Goal: Task Accomplishment & Management: Use online tool/utility

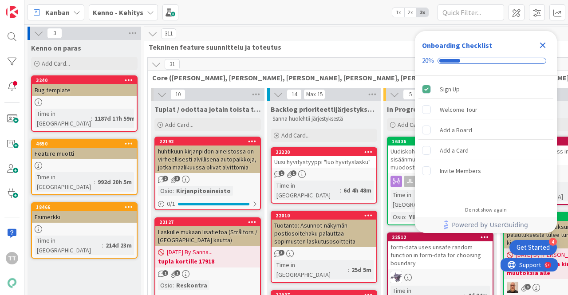
click at [544, 46] on icon "Close Checklist" at bounding box center [542, 45] width 11 height 11
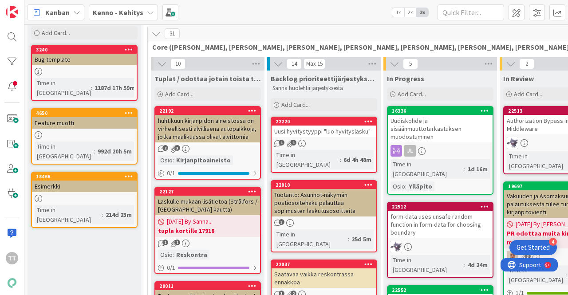
scroll to position [44, 0]
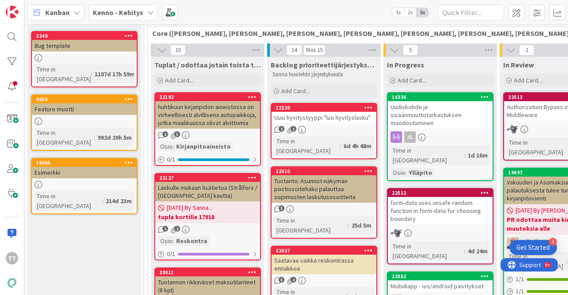
click at [142, 13] on div "Kenno - Kehitys" at bounding box center [123, 12] width 69 height 16
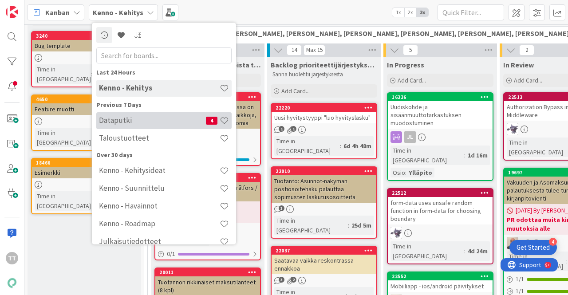
click at [137, 119] on h4 "Dataputki" at bounding box center [152, 120] width 107 height 9
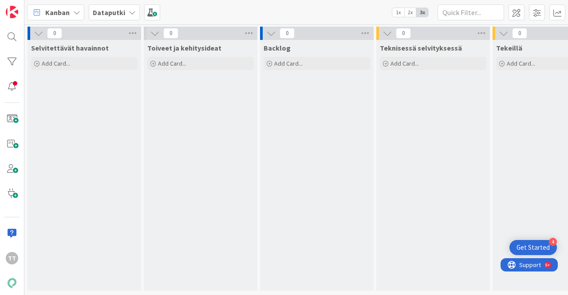
click at [129, 10] on icon at bounding box center [132, 12] width 7 height 7
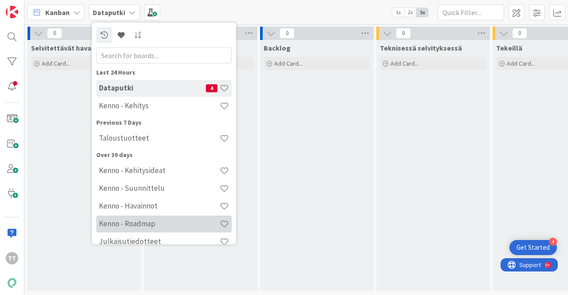
click at [140, 224] on h4 "Kenno - Roadmap" at bounding box center [159, 223] width 121 height 9
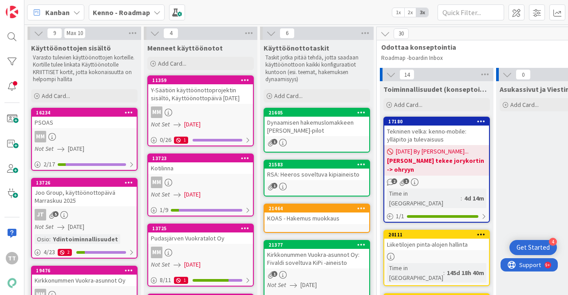
click at [131, 12] on b "Kenno - Roadmap" at bounding box center [121, 12] width 57 height 9
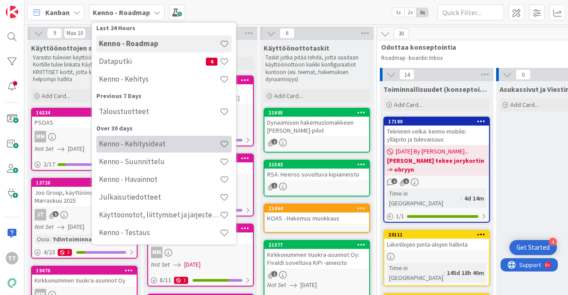
scroll to position [64, 0]
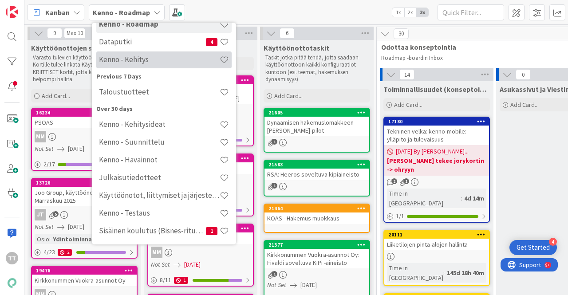
click at [144, 63] on h4 "Kenno - Kehitys" at bounding box center [159, 59] width 121 height 9
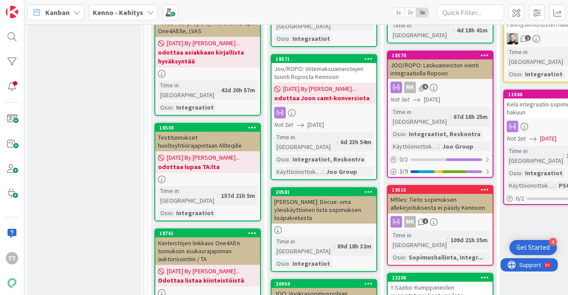
scroll to position [9848, 0]
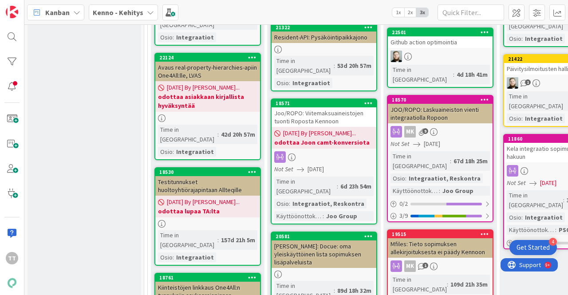
type textarea "x"
type textarea "K"
type textarea "x"
type textarea "Ku"
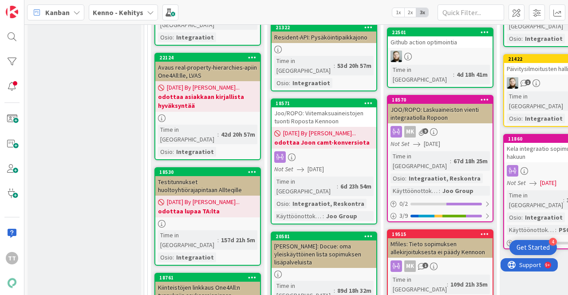
type textarea "x"
type textarea "Kus"
type textarea "x"
type textarea "Kust"
type textarea "x"
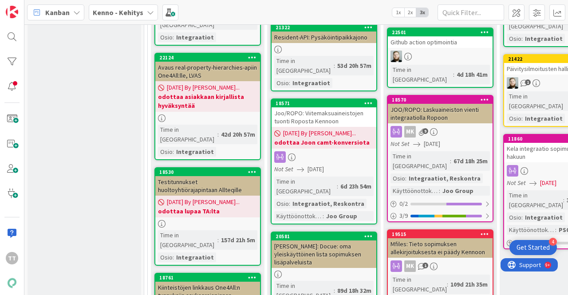
type textarea "Kusta"
type textarea "x"
type textarea "Kustan"
type textarea "x"
type textarea "Kustann"
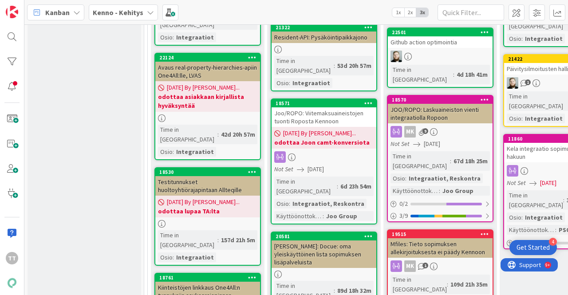
type textarea "x"
type textarea "Kustannu"
type textarea "x"
type textarea "Kustannus"
type textarea "x"
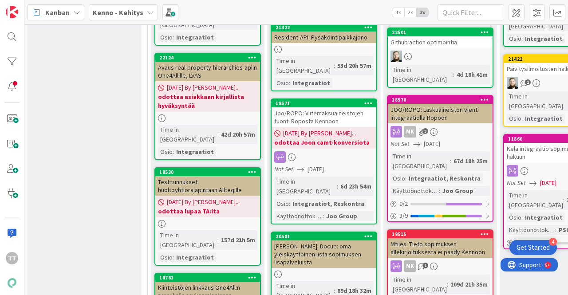
type textarea "Kustannusp"
type textarea "x"
type textarea "Kustannuspai"
type textarea "x"
type textarea "Kustannuspaik"
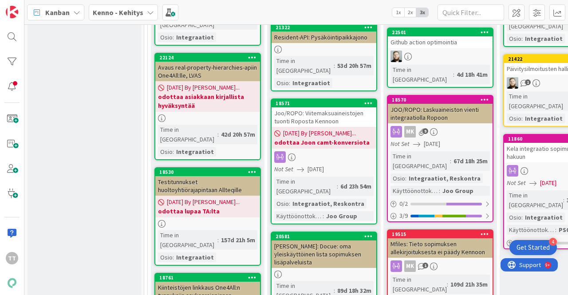
type textarea "x"
type textarea "Kustannuspaikk"
type textarea "x"
type textarea "Kustannuspaikka"
type textarea "x"
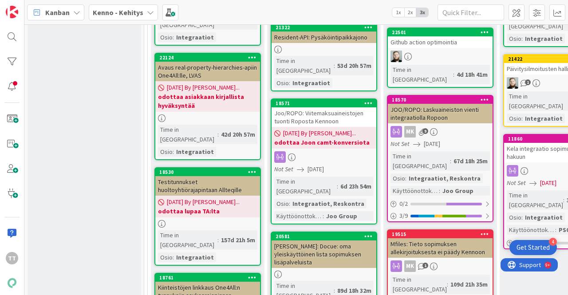
type textarea "Kustannuspaikkaf"
type textarea "x"
type textarea "Kustannuspaikkafi"
type textarea "x"
type textarea "Kustannuspaikkafil"
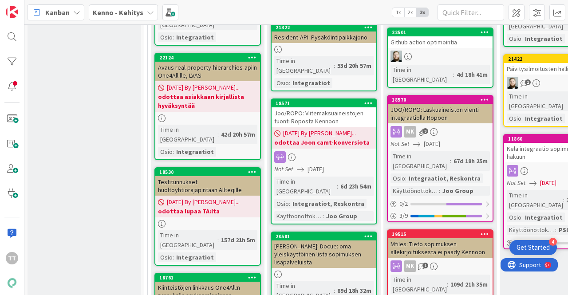
type textarea "x"
type textarea "Kustannuspaikkafilt"
type textarea "x"
type textarea "Kustannuspaikkafiltt"
type textarea "x"
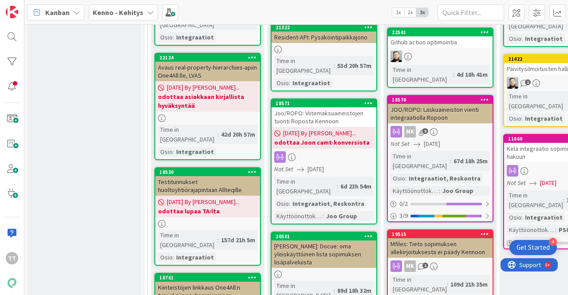
type textarea "Kustannuspaikkafiltte"
type textarea "x"
type textarea "Kustannuspaikkafiltter"
type textarea "x"
type textarea "Kustannuspaikkafiltterei"
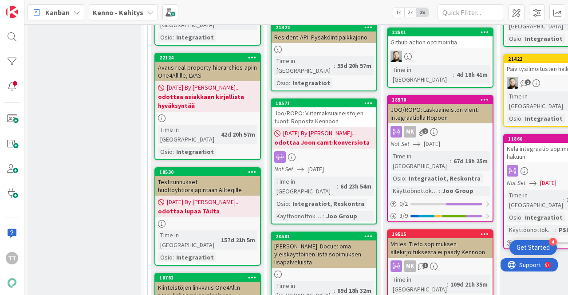
type textarea "x"
type textarea "Kustannuspaikkafilttereid"
type textarea "x"
type textarea "Kustannuspaikkafilttereide"
type textarea "x"
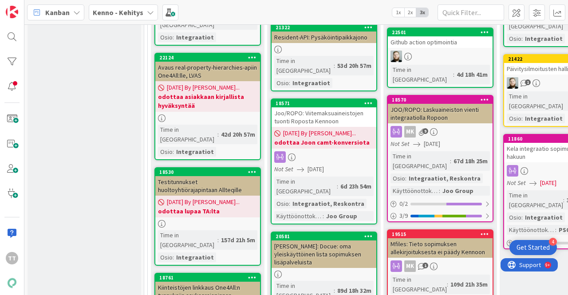
type textarea "Kustannuspaikkafilttereiden"
type textarea "x"
type textarea "Kustannuspaikkafilttereiden"
type textarea "x"
type textarea "Kustannuspaikkafilttereiden sy"
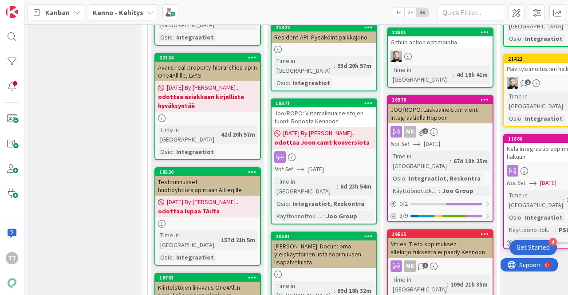
type textarea "x"
type textarea "Kustannuspaikkafilttereiden syk"
type textarea "x"
type textarea "Kustannuspaikkafilttereiden sy"
type textarea "x"
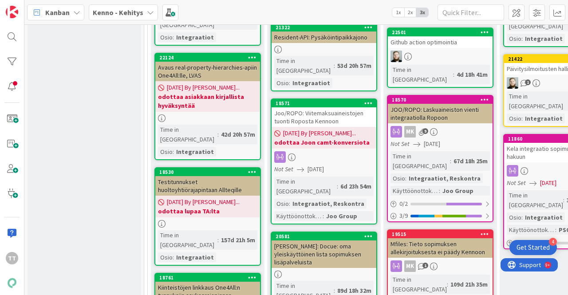
type textarea "Kustannuspaikkafilttereiden syn"
type textarea "x"
type textarea "Kustannuspaikkafilttereiden synk"
type textarea "x"
type textarea "Kustannuspaikkafilttereiden synkro"
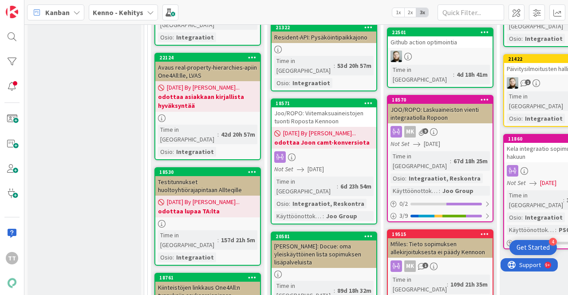
type textarea "x"
type textarea "Kustannuspaikkafilttereiden synkron"
type textarea "x"
type textarea "Kustannuspaikkafilttereiden synkrono"
type textarea "x"
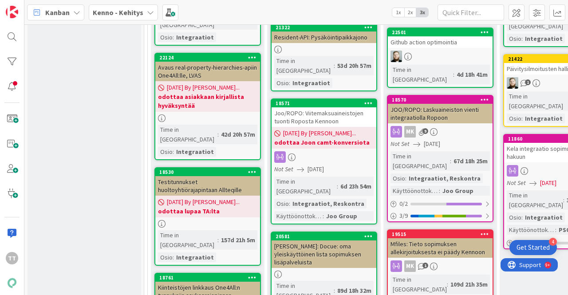
type textarea "Kustannuspaikkafilttereiden synkronoi"
type textarea "x"
type textarea "Kustannuspaikkafilttereiden synkronoin"
type textarea "x"
type textarea "Kustannuspaikkafilttereiden synkronoint"
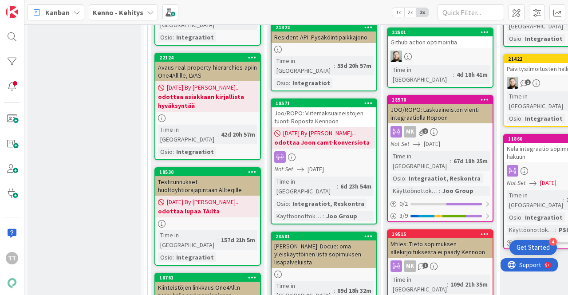
type textarea "x"
type textarea "Kustannuspaikkafilttereiden synkronointi"
type textarea "x"
type textarea "Kustannuspaikkafilttereiden synkronointi"
type textarea "x"
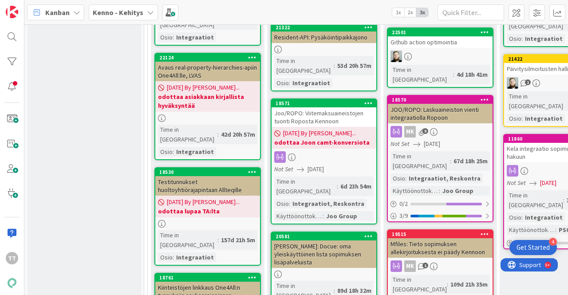
type textarea "Kustannuspaikkafilttereiden synkronointi P"
type textarea "x"
type textarea "Kustannuspaikkafilttereiden synkronointi Po"
type textarea "x"
type textarea "Kustannuspaikkafilttereiden synkronointi Pow"
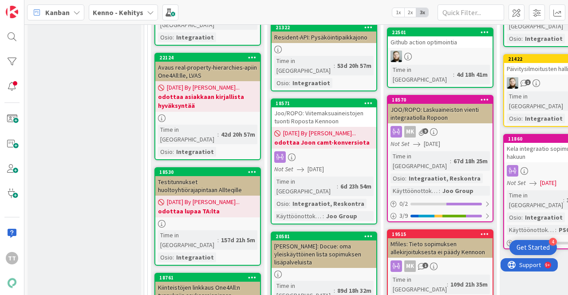
type textarea "x"
type textarea "Kustannuspaikkafilttereiden synkronointi Powe"
type textarea "x"
type textarea "Kustannuspaikkafilttereiden synkronointi Power"
type textarea "x"
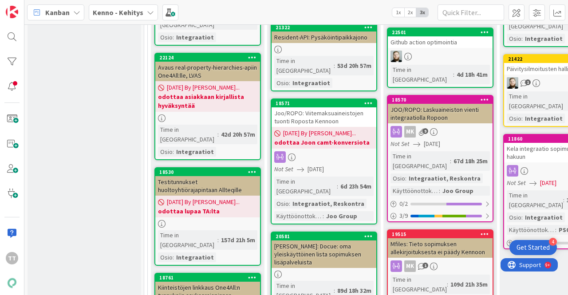
type textarea "Kustannuspaikkafilttereiden synkronointi PowerB"
type textarea "x"
type textarea "Kustannuspaikkafilttereiden synkronointi PowerBI"
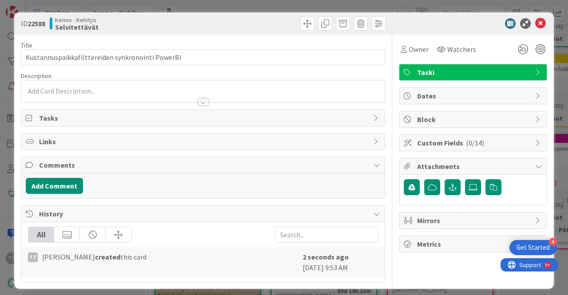
click at [102, 88] on div at bounding box center [202, 91] width 363 height 22
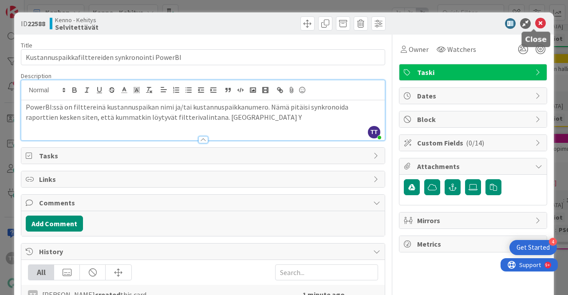
click at [535, 25] on icon at bounding box center [540, 23] width 11 height 11
